Goal: Communication & Community: Share content

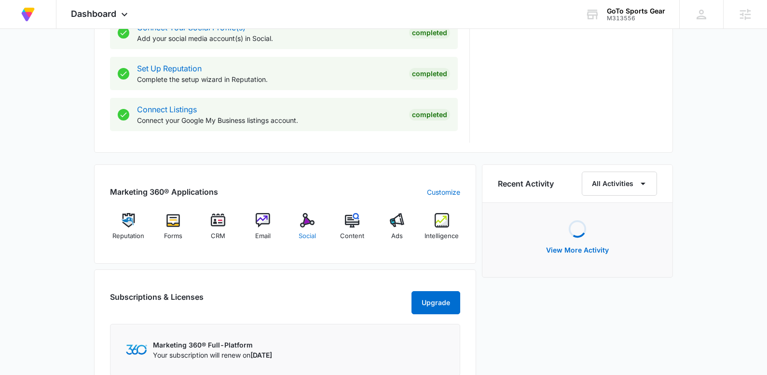
scroll to position [474, 0]
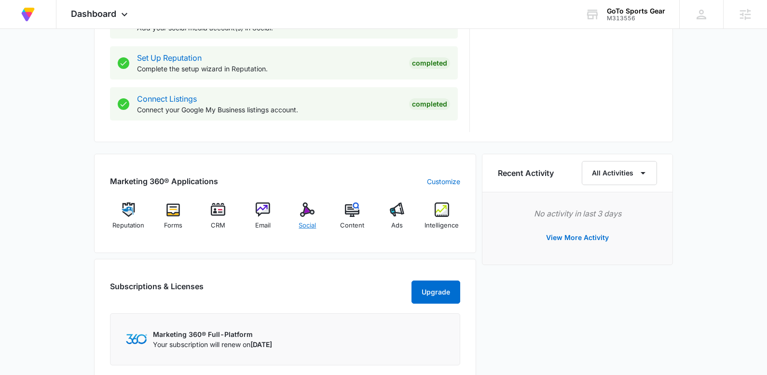
click at [307, 226] on span "Social" at bounding box center [306, 226] width 17 height 10
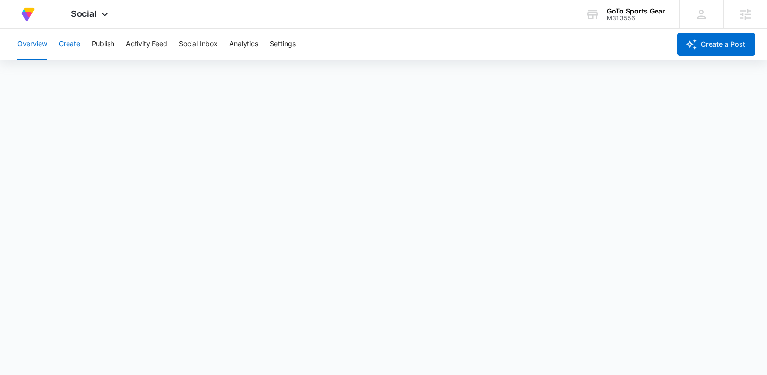
click at [76, 42] on button "Create" at bounding box center [69, 44] width 21 height 31
click at [108, 47] on button "Publish" at bounding box center [103, 44] width 23 height 31
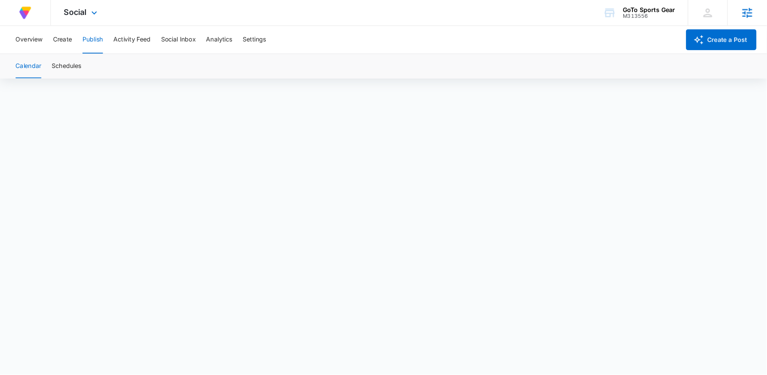
scroll to position [7, 0]
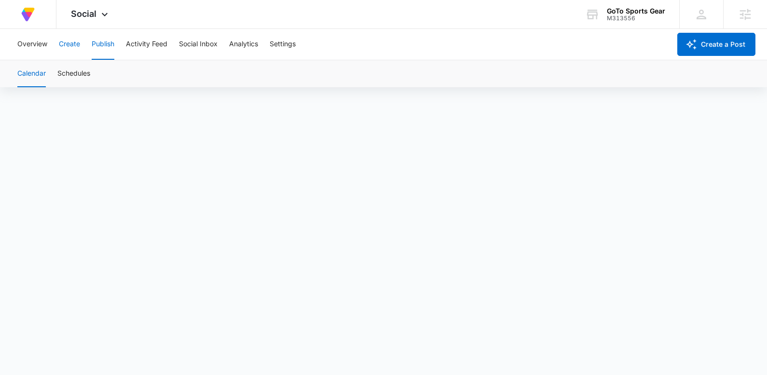
click at [71, 43] on button "Create" at bounding box center [69, 44] width 21 height 31
click at [98, 47] on button "Publish" at bounding box center [103, 44] width 23 height 31
click at [74, 44] on button "Create" at bounding box center [69, 44] width 21 height 31
click at [497, 69] on div "Content Library Approvals Recommendations Auto Import" at bounding box center [384, 73] width 744 height 27
